Goal: Information Seeking & Learning: Find contact information

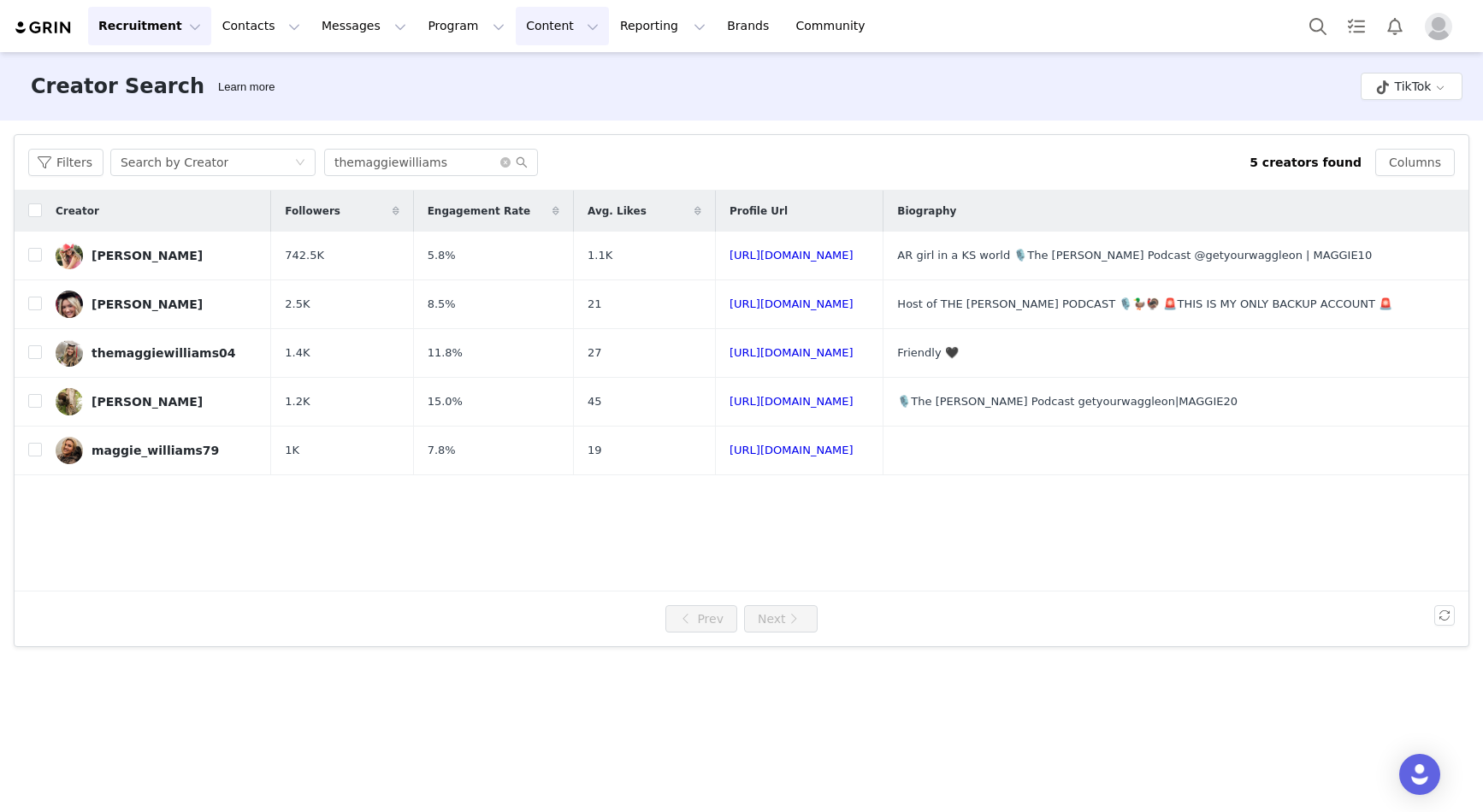
click at [515, 24] on button "Content Content" at bounding box center [562, 26] width 94 height 39
click at [514, 78] on p "Creator Content" at bounding box center [542, 76] width 96 height 18
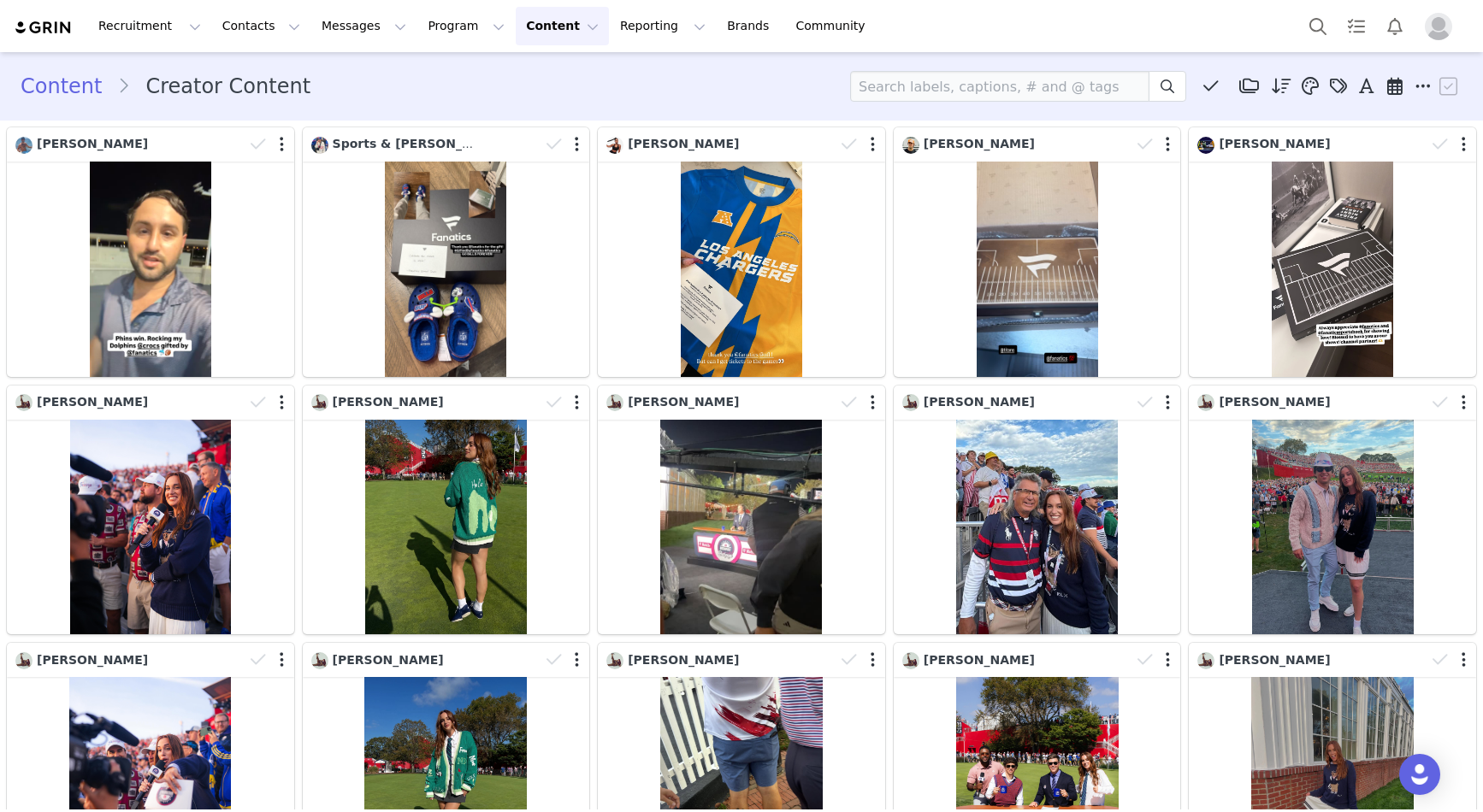
click at [558, 91] on div "Content Creator Content Media Library (0) Folders No folders have been created …" at bounding box center [741, 86] width 1442 height 31
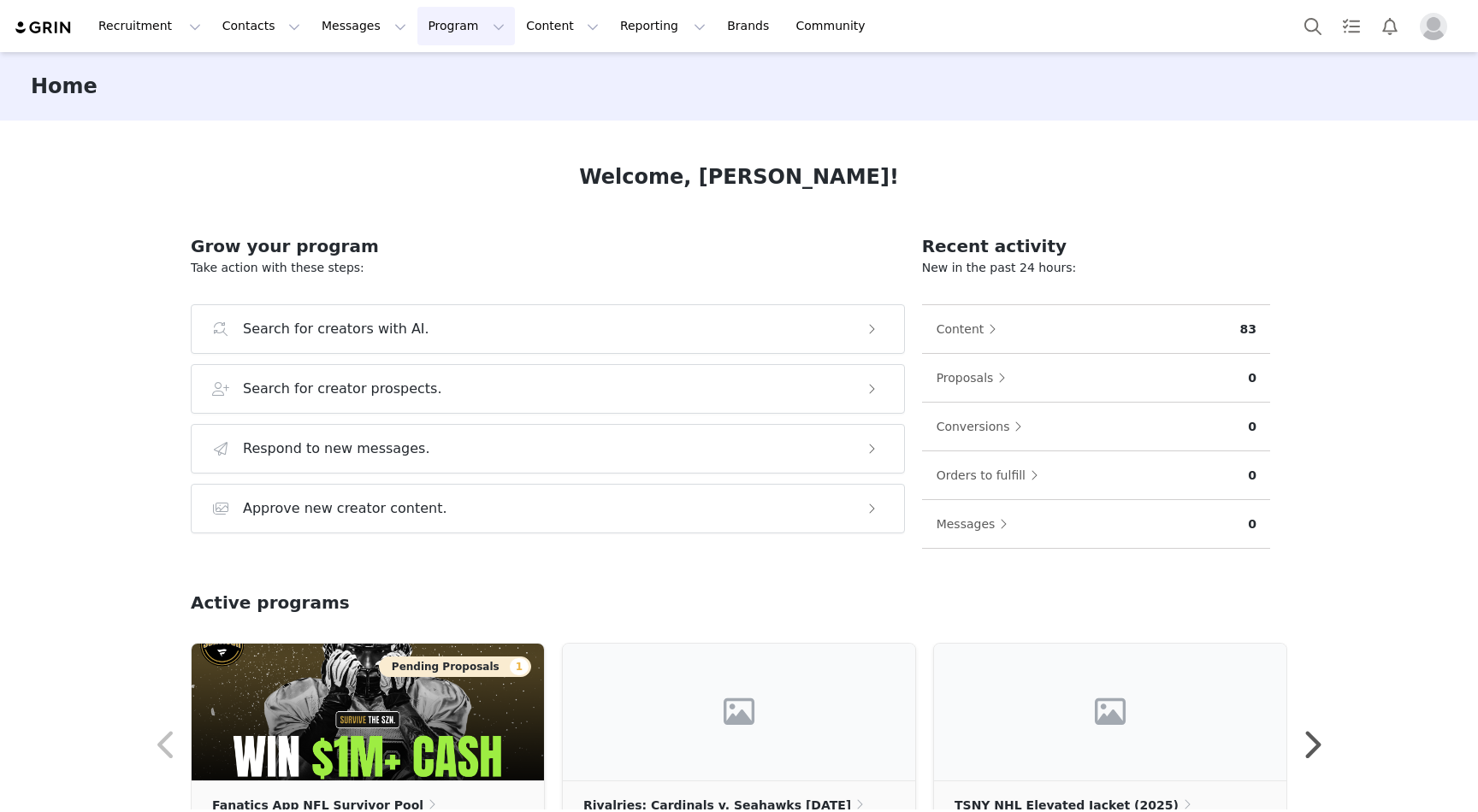
click at [434, 29] on button "Program Program" at bounding box center [466, 26] width 97 height 39
click at [452, 74] on p "Activations" at bounding box center [437, 76] width 66 height 18
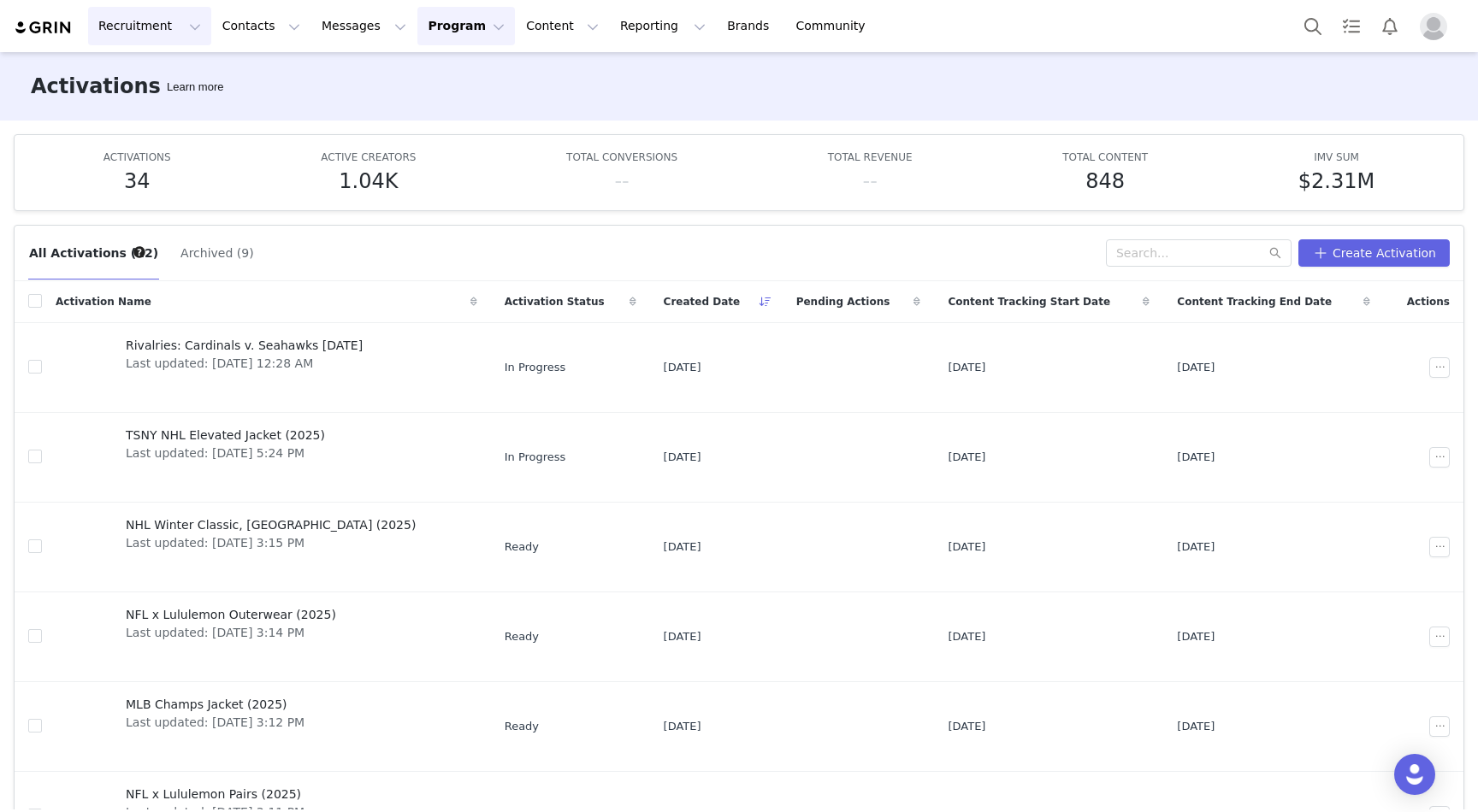
click at [107, 26] on button "Recruitment Recruitment" at bounding box center [149, 26] width 123 height 39
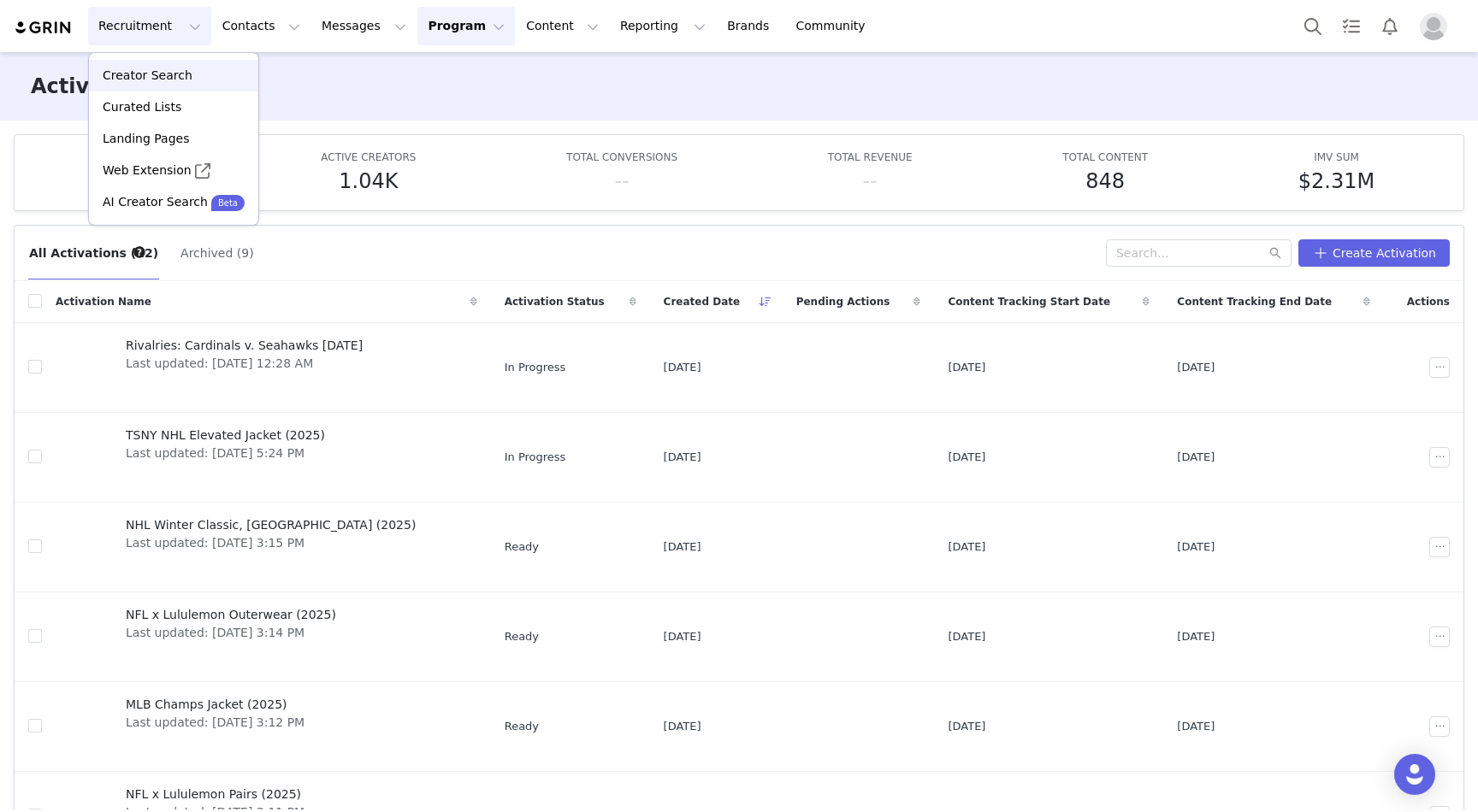
click at [183, 81] on p "Creator Search" at bounding box center [148, 76] width 90 height 18
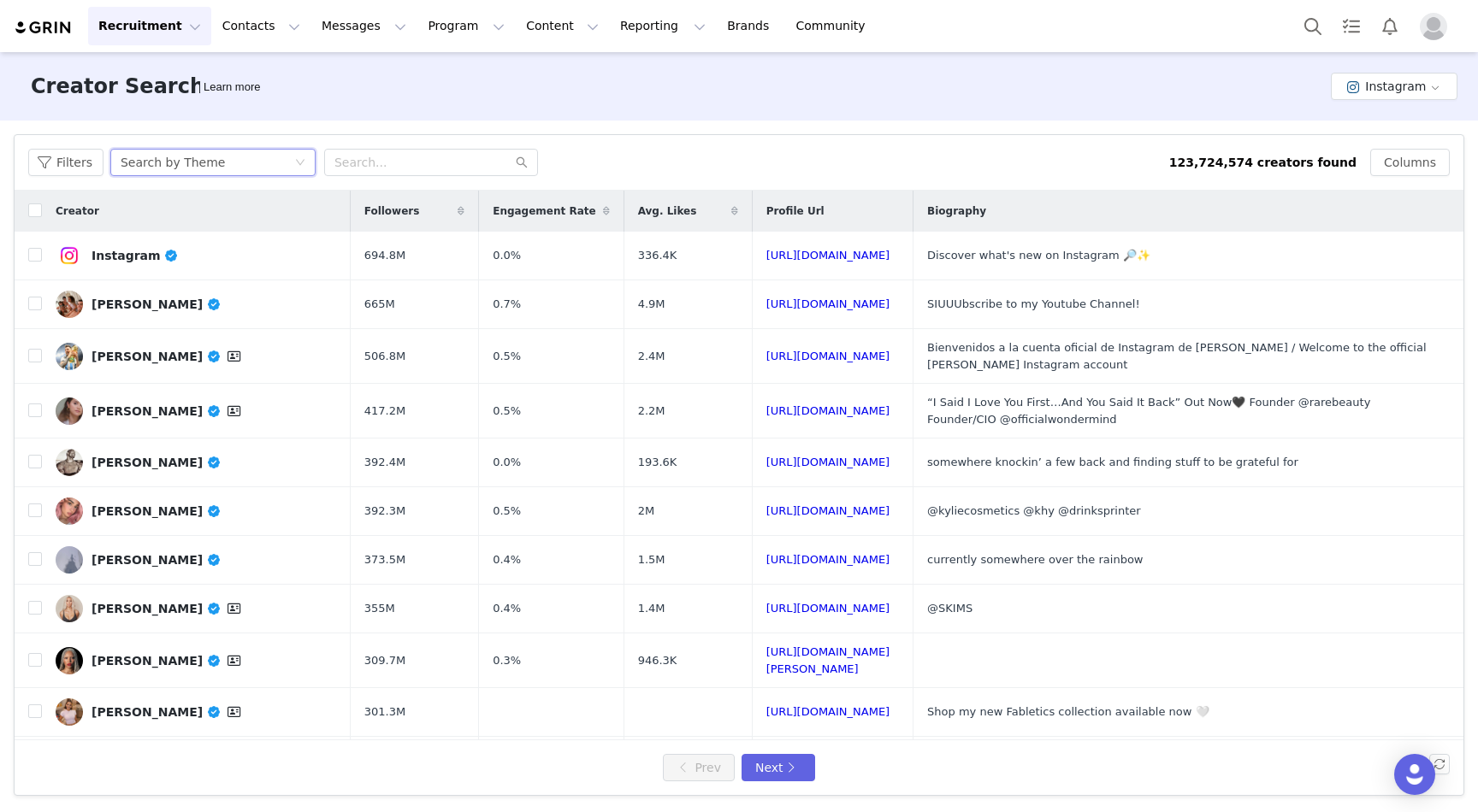
click at [252, 165] on div "Search by Theme" at bounding box center [207, 162] width 174 height 26
click at [241, 220] on li "Search by Creator" at bounding box center [215, 224] width 214 height 27
click at [361, 161] on input "text" at bounding box center [431, 162] width 214 height 27
paste input "_megancampbelll"
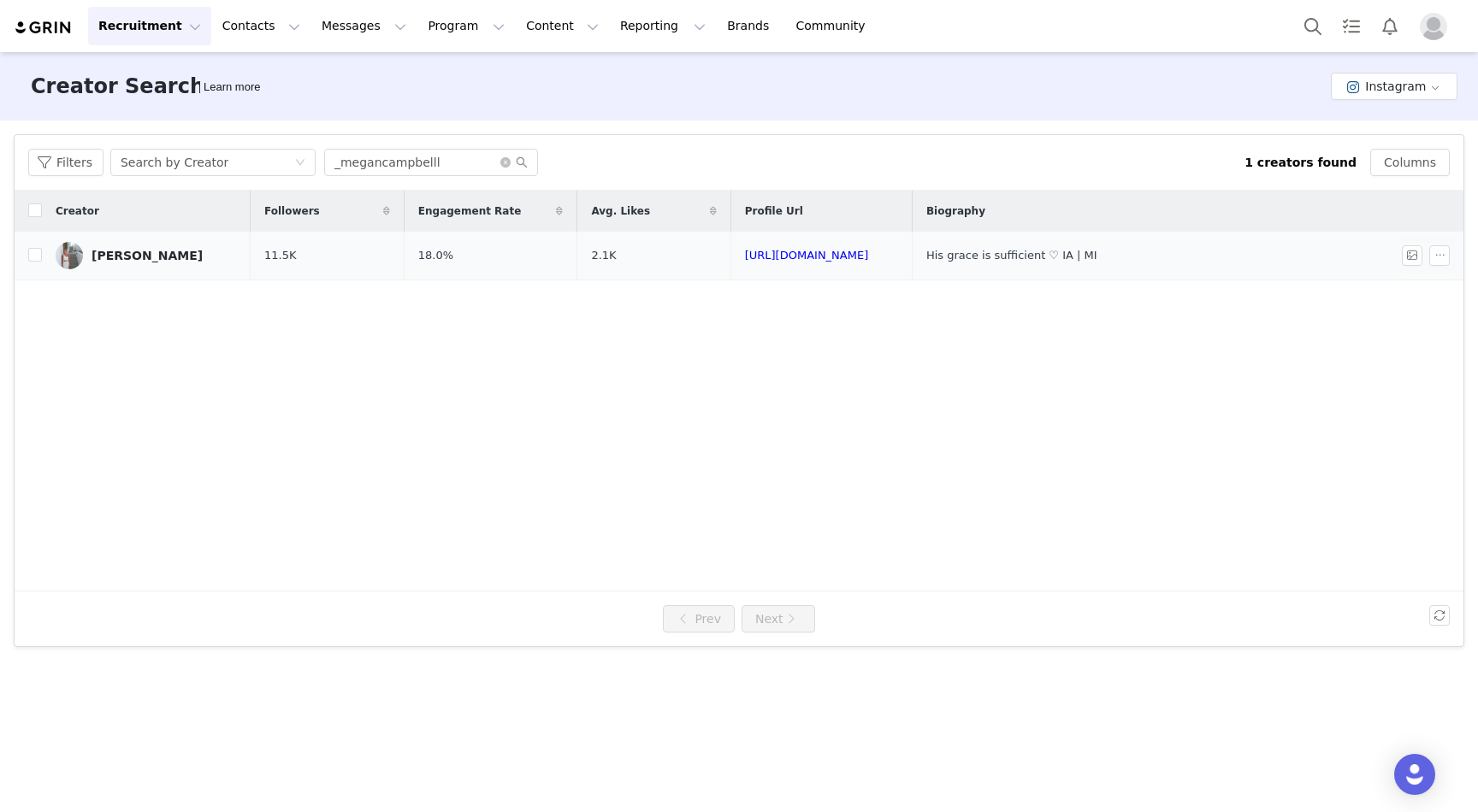
click at [145, 256] on div "[PERSON_NAME]" at bounding box center [148, 255] width 112 height 13
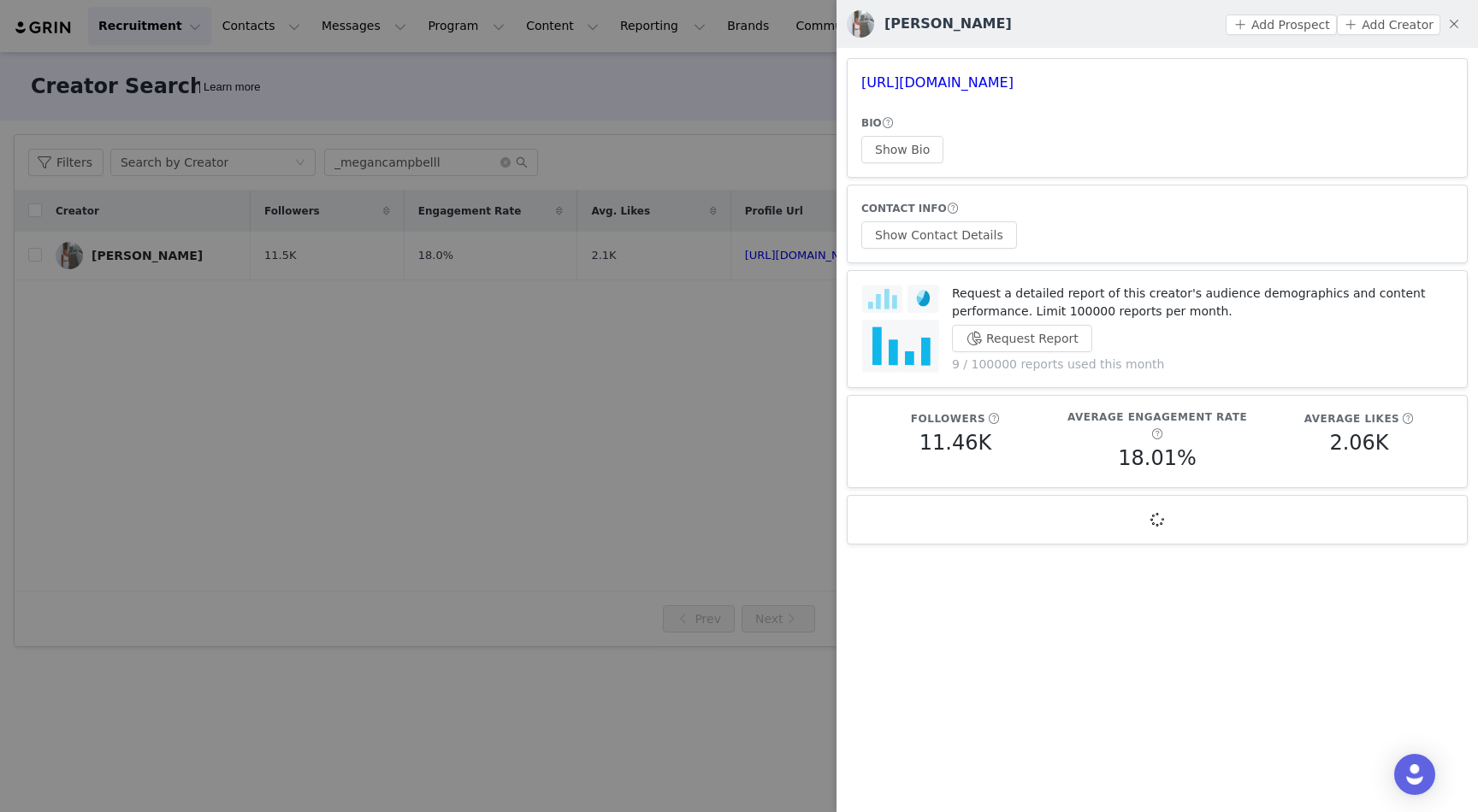
click at [941, 142] on div "BIO Show Bio" at bounding box center [1158, 138] width 592 height 49
click at [945, 245] on button "Show Contact Details" at bounding box center [939, 235] width 156 height 27
click at [908, 152] on button "Show Bio" at bounding box center [902, 149] width 82 height 27
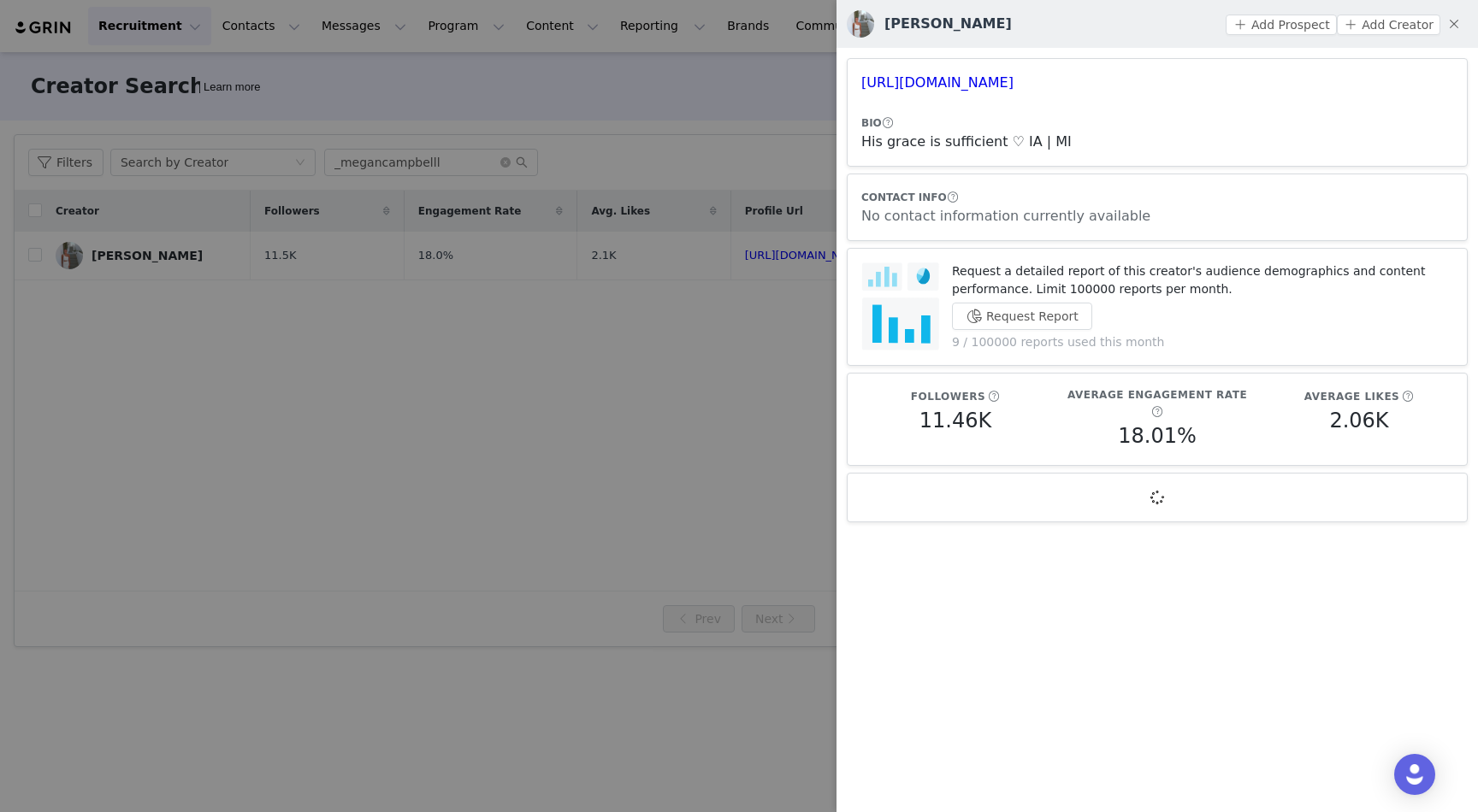
click at [790, 120] on div at bounding box center [739, 406] width 1478 height 812
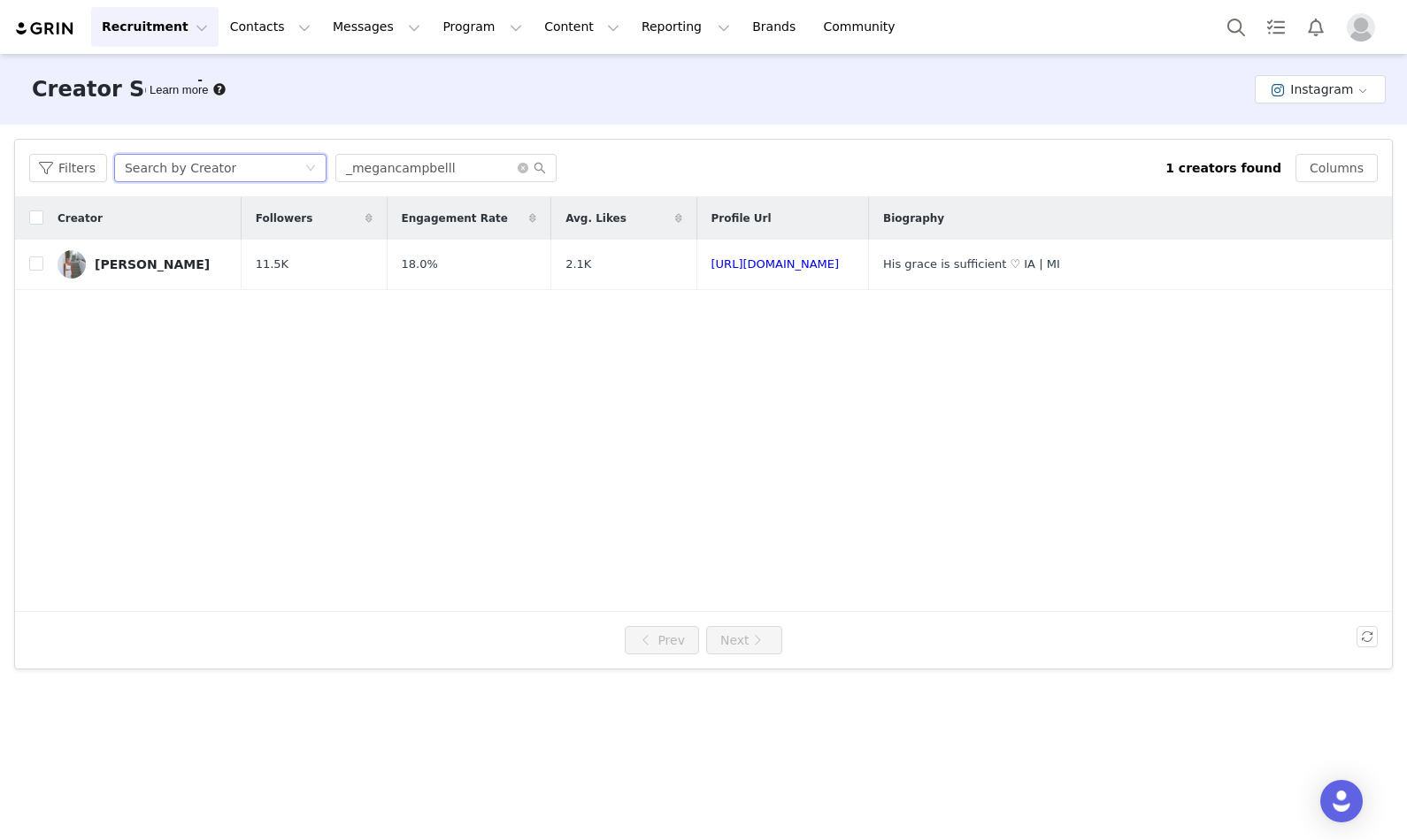
click at [297, 159] on div "Search by Creator" at bounding box center [214, 167] width 180 height 27
click at [447, 193] on div "Filters Search by Creator _megancampbelll 1 creators found Columns" at bounding box center [704, 168] width 1377 height 58
click at [448, 171] on input "_megancampbelll" at bounding box center [446, 167] width 221 height 28
paste input "itsisabellesewe"
type input "itsisabellesewell"
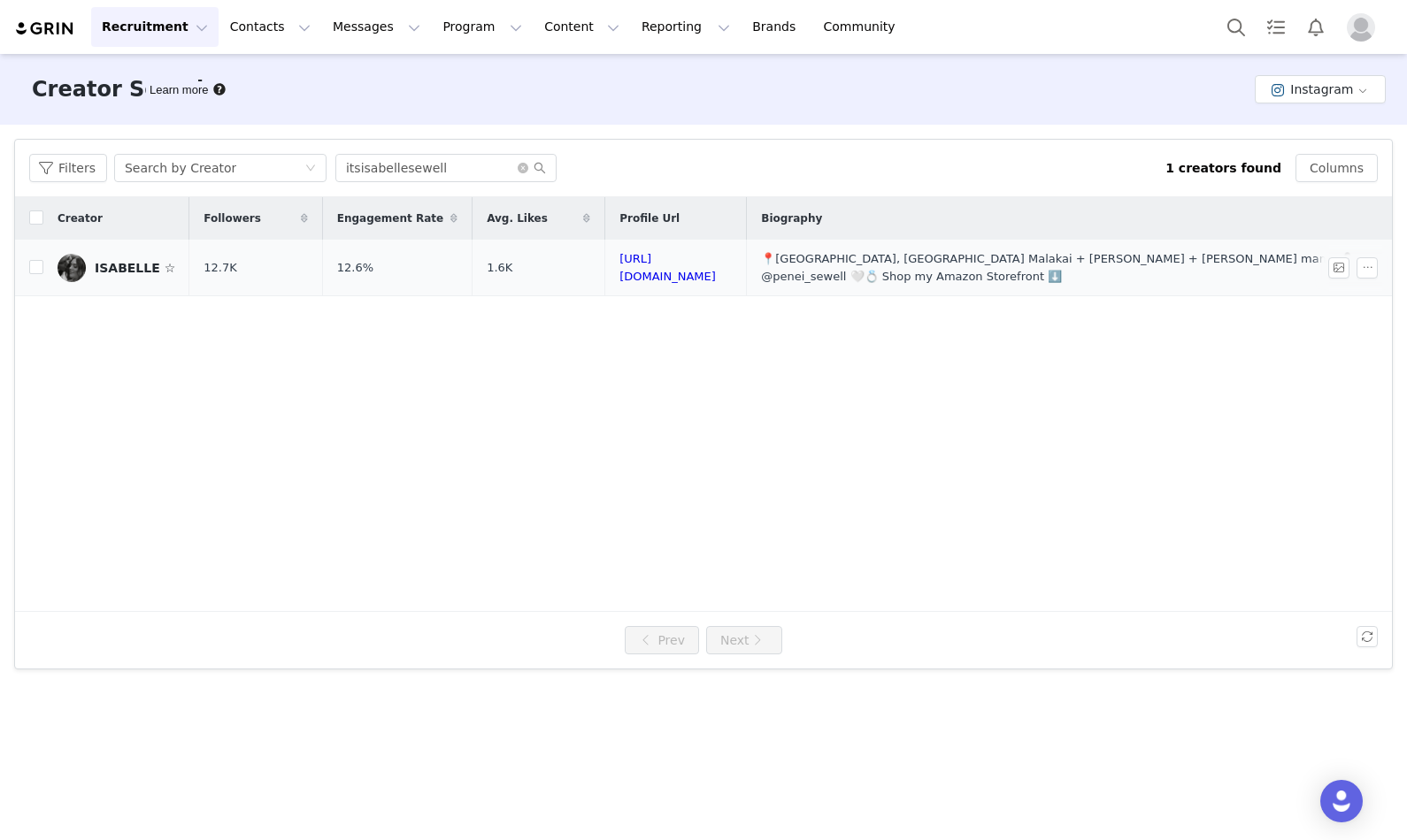
click at [158, 265] on div "ISABELLE ☆" at bounding box center [135, 268] width 81 height 14
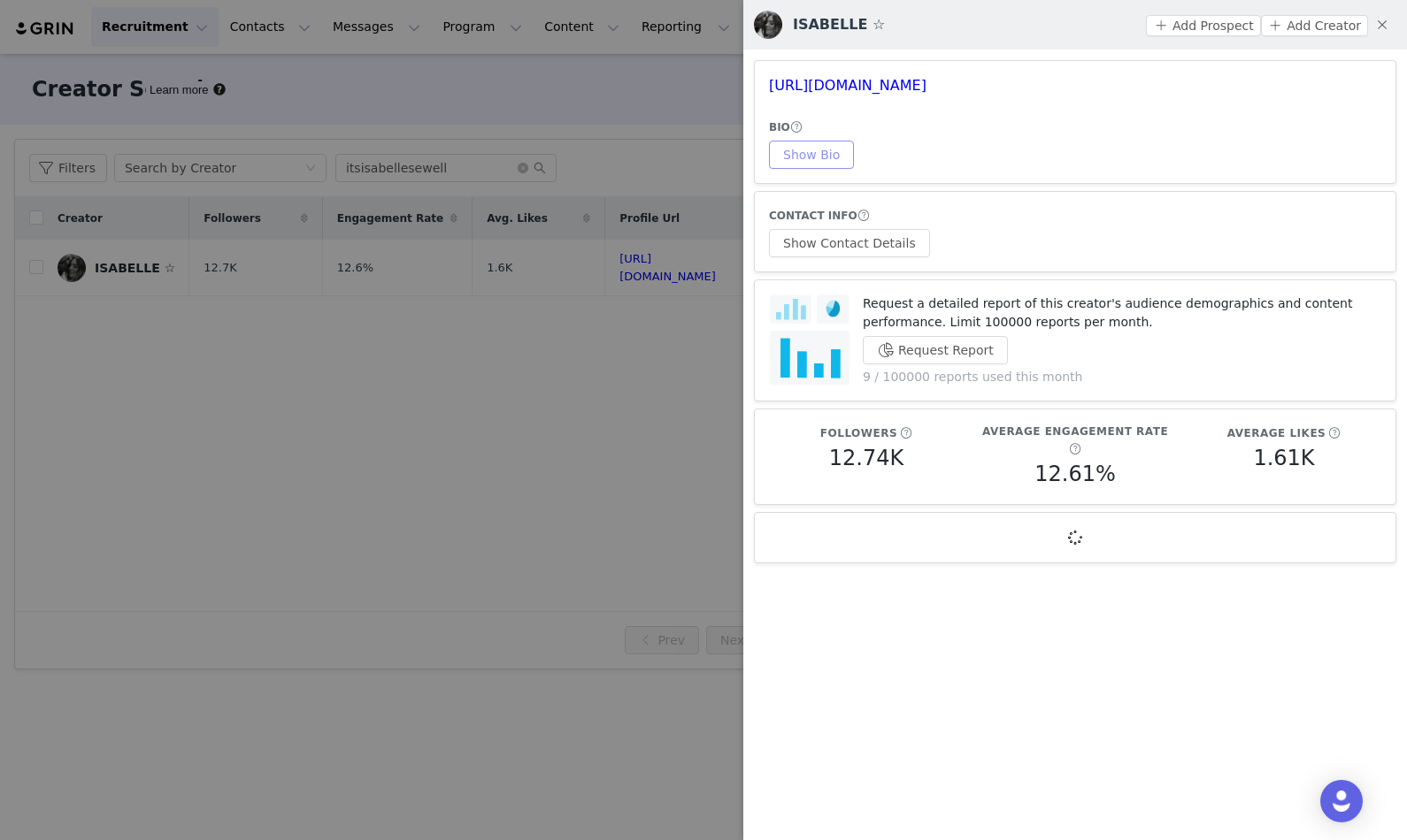
click at [808, 143] on button "Show Bio" at bounding box center [811, 154] width 85 height 28
click at [830, 244] on button "Show Contact Details" at bounding box center [849, 243] width 161 height 28
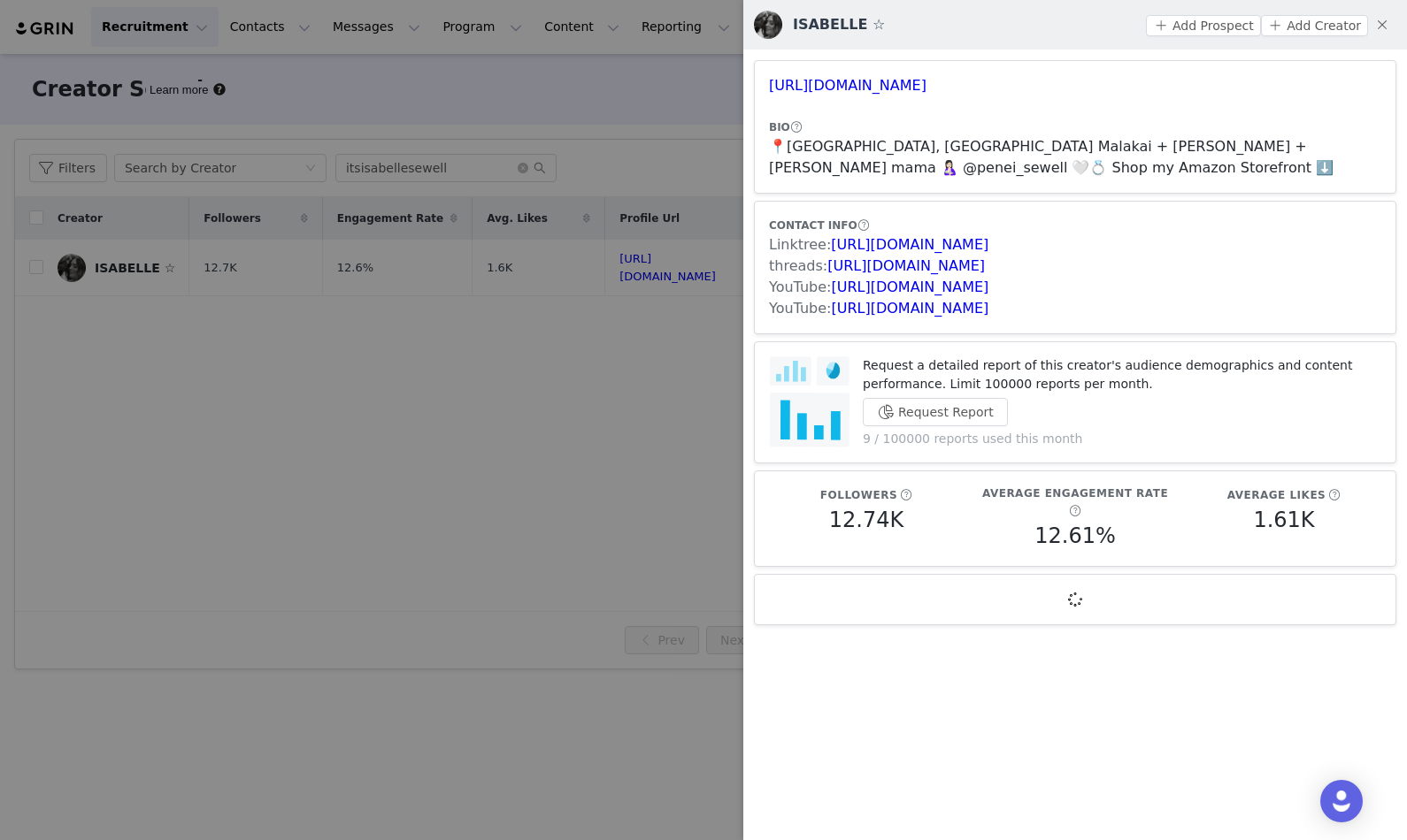
click at [656, 108] on div at bounding box center [704, 420] width 1407 height 840
